Goal: Check status: Check status

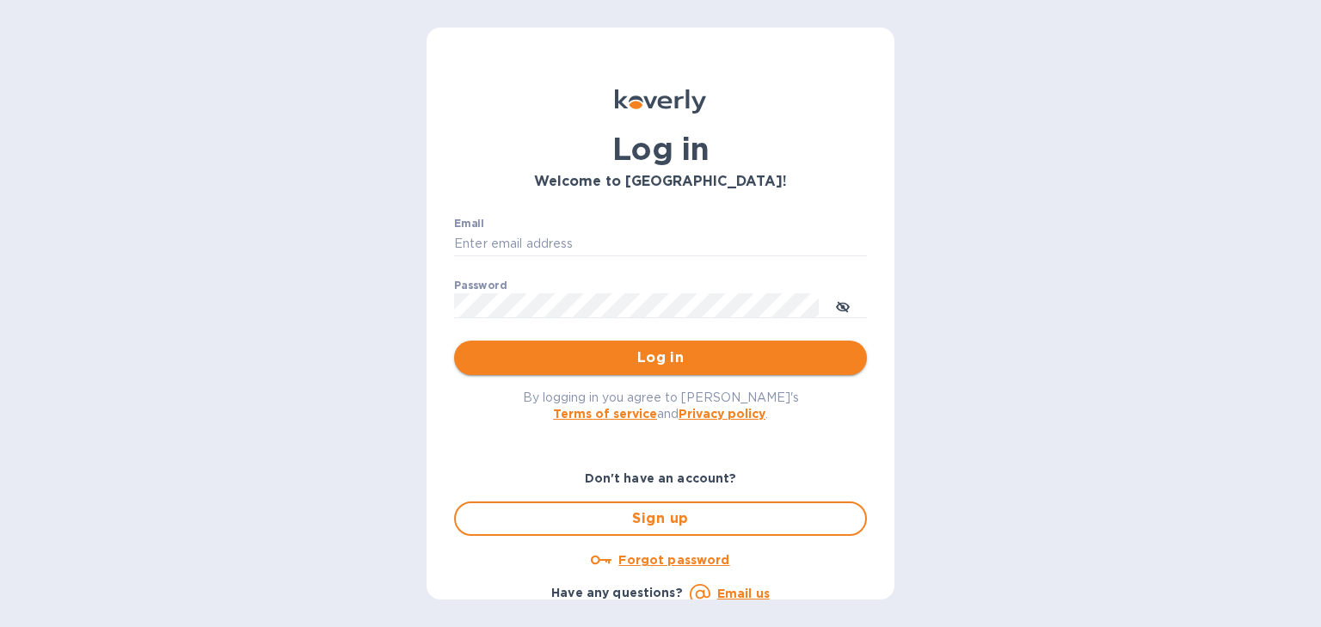
type input "[PERSON_NAME][EMAIL_ADDRESS][DOMAIN_NAME]"
click at [628, 353] on span "Log in" at bounding box center [660, 357] width 385 height 21
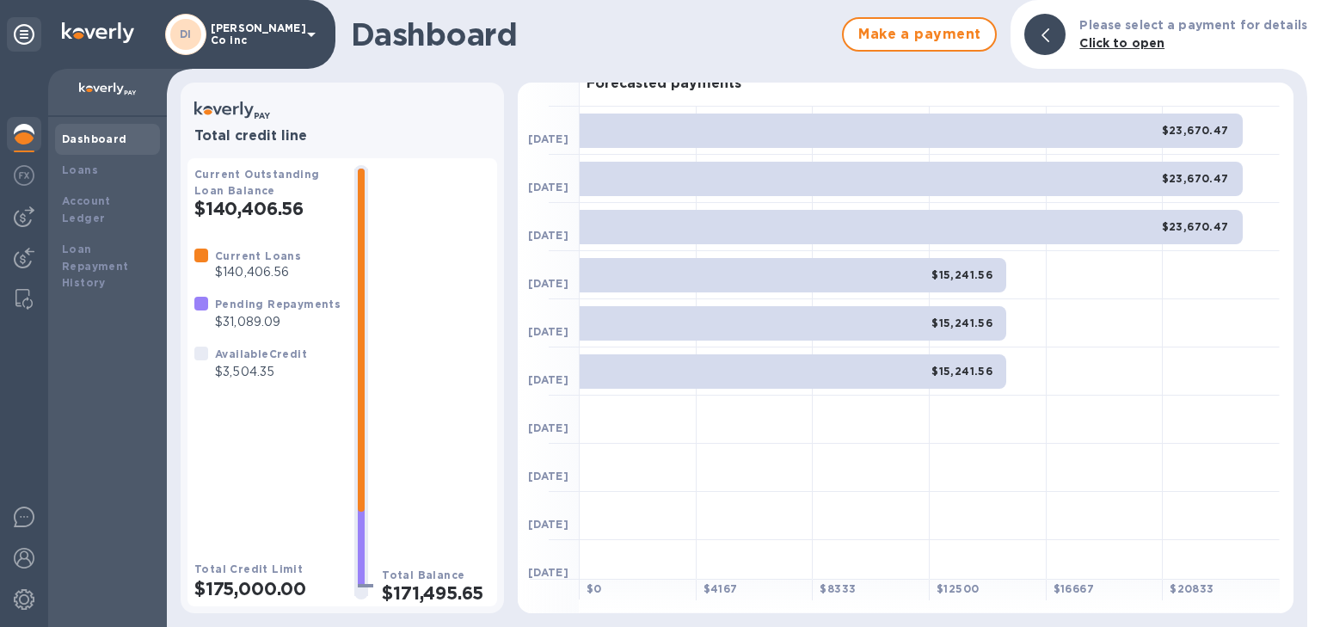
scroll to position [138, 0]
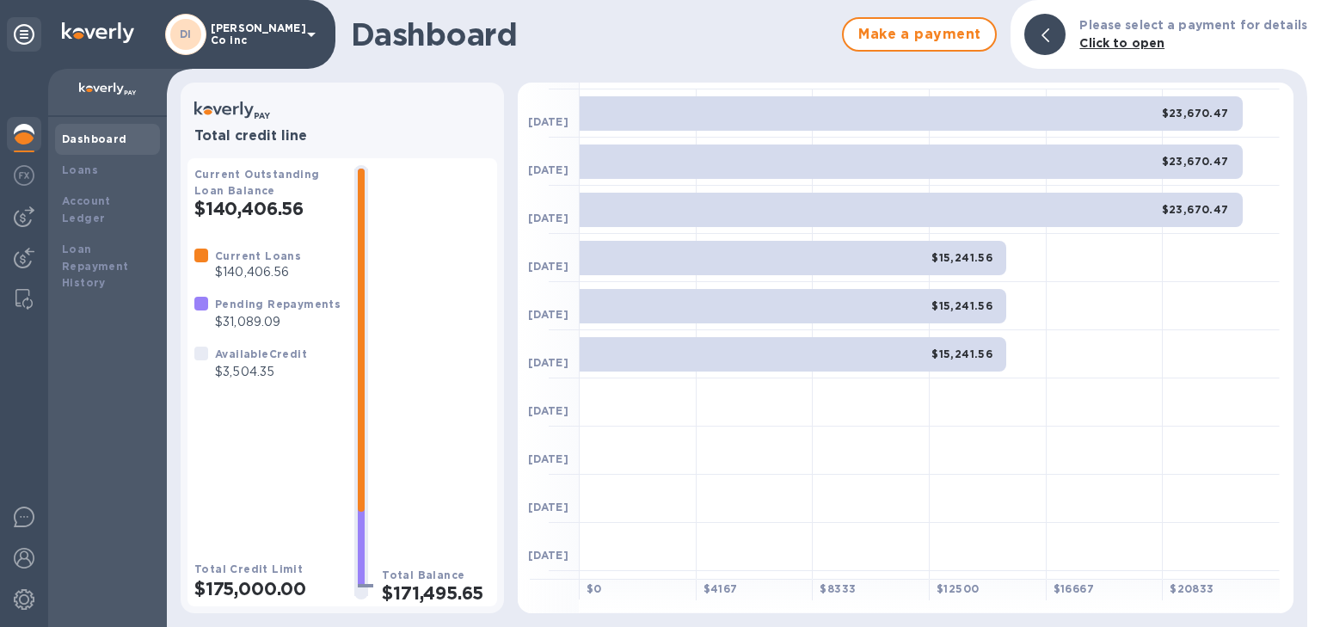
click at [1066, 237] on div at bounding box center [1104, 258] width 117 height 48
click at [1048, 220] on div "$23,670.47" at bounding box center [910, 210] width 663 height 34
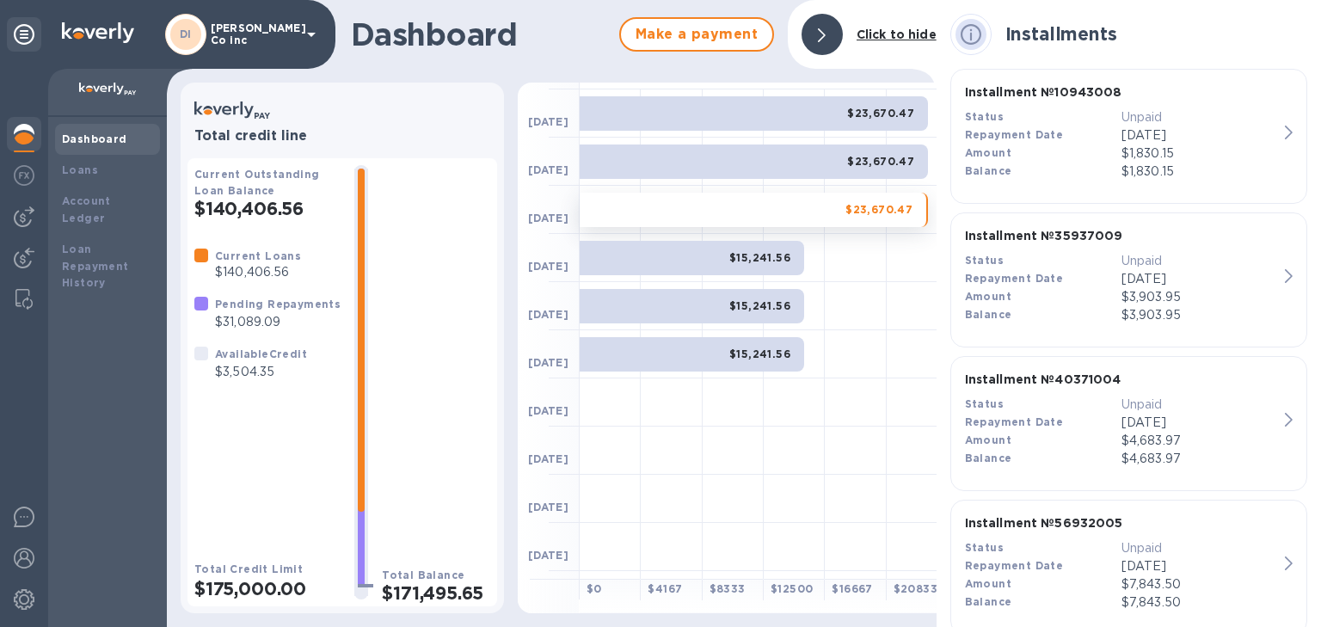
click at [777, 253] on b "$15,241.56" at bounding box center [759, 257] width 61 height 13
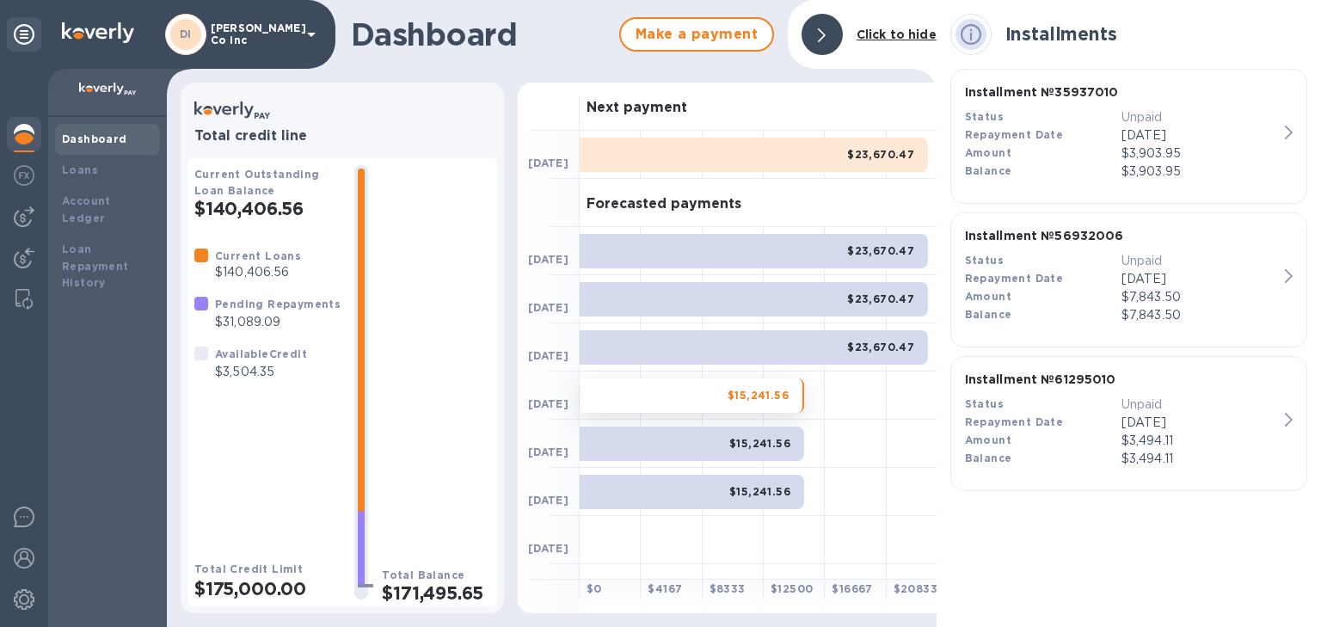
click at [791, 155] on div "$23,670.47" at bounding box center [753, 155] width 348 height 34
